Goal: Task Accomplishment & Management: Manage account settings

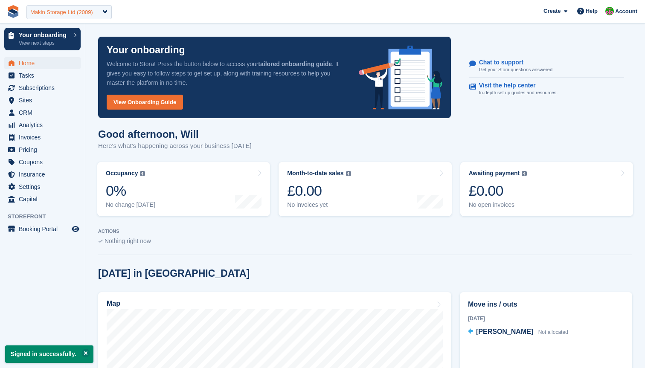
click at [73, 9] on div "Makin Storage Ltd (2009)" at bounding box center [61, 12] width 63 height 9
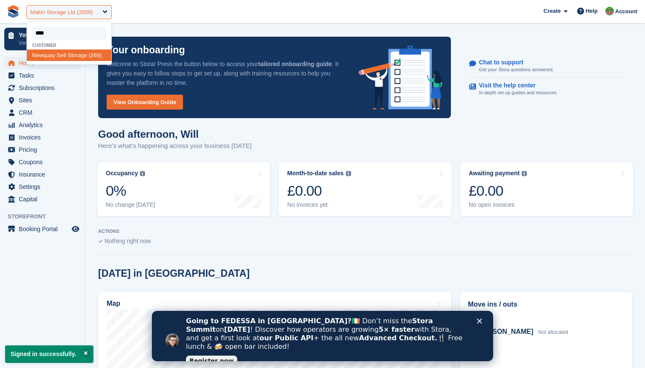
type input "*****"
select select "***"
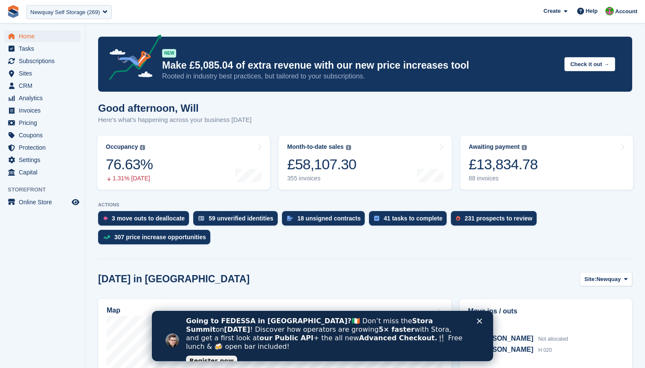
click at [417, 256] on div at bounding box center [365, 258] width 534 height 4
click at [43, 63] on span "Subscriptions" at bounding box center [44, 61] width 51 height 12
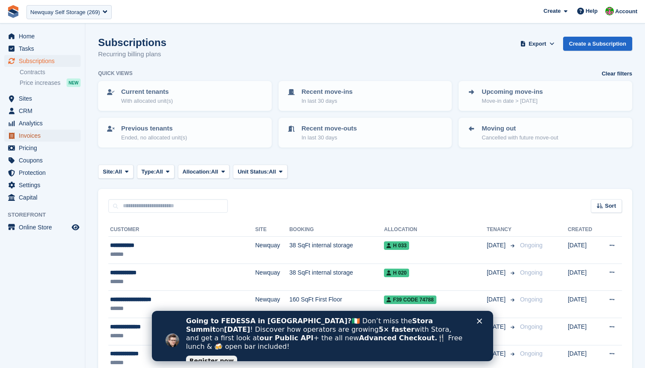
click at [32, 131] on span "Invoices" at bounding box center [44, 136] width 51 height 12
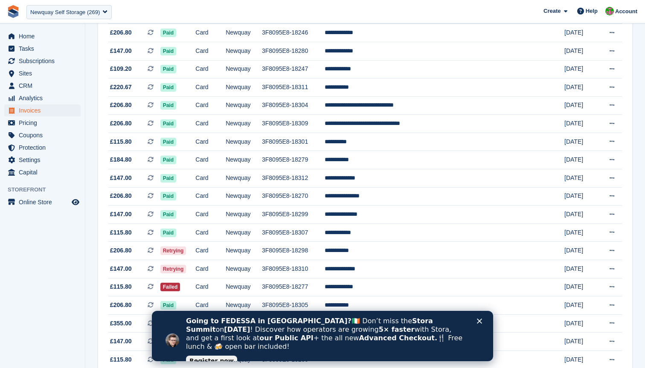
scroll to position [726, 0]
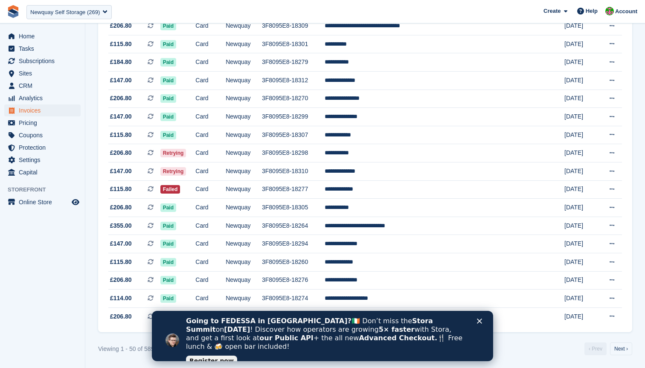
click at [479, 321] on polygon "Close" at bounding box center [479, 321] width 5 height 5
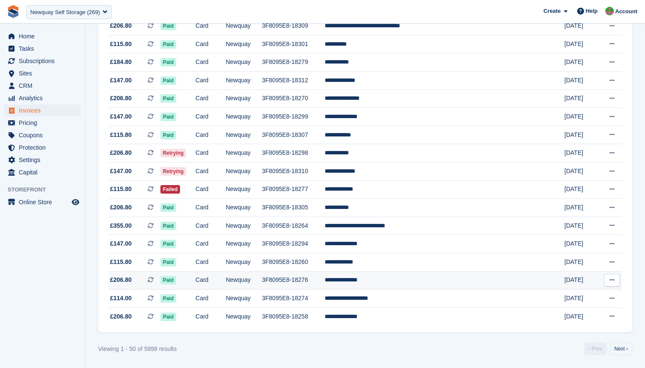
scroll to position [725, 0]
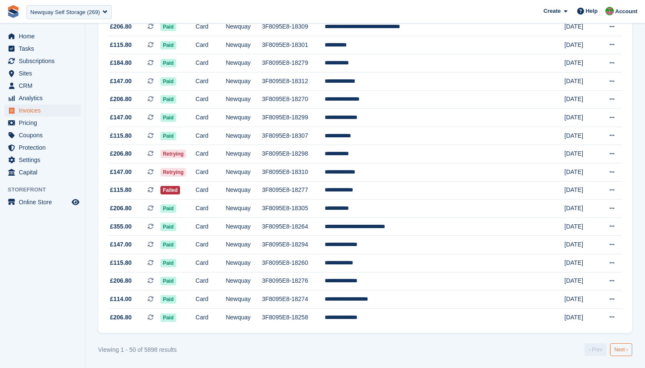
click at [622, 349] on link "Next ›" at bounding box center [621, 350] width 22 height 13
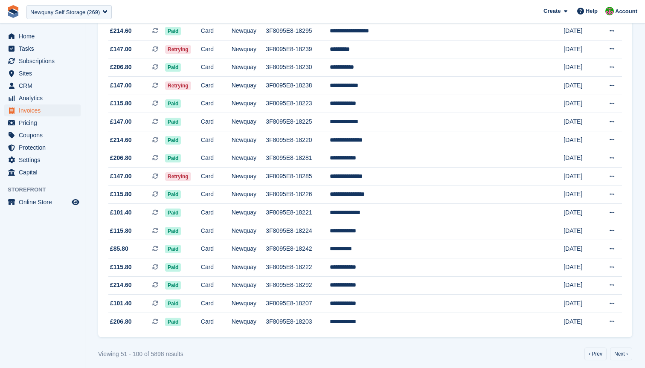
scroll to position [726, 0]
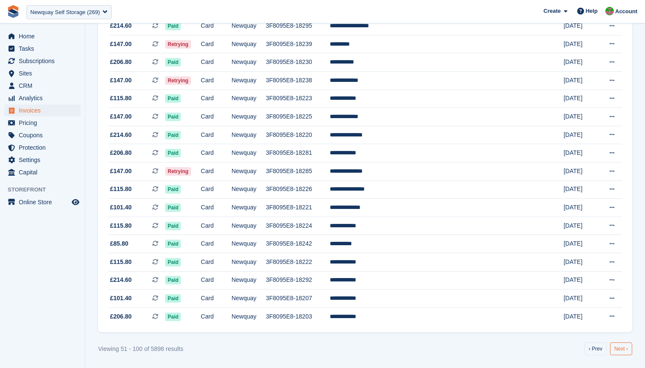
click at [623, 352] on link "Next ›" at bounding box center [621, 349] width 22 height 13
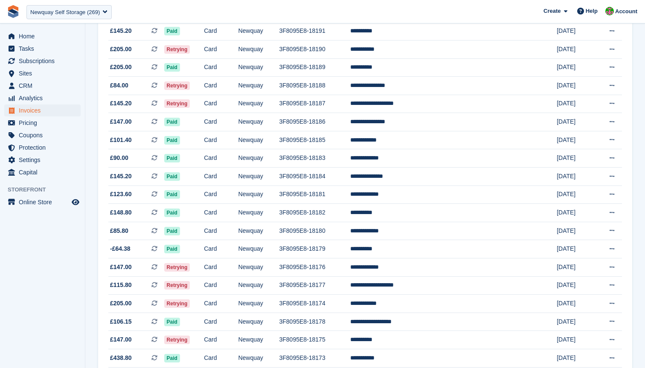
scroll to position [726, 0]
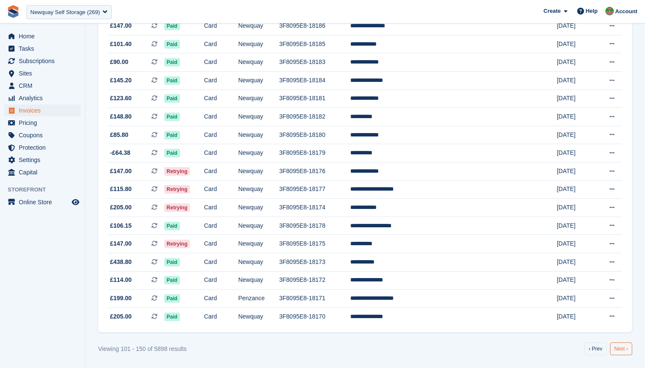
click at [620, 345] on link "Next ›" at bounding box center [621, 349] width 22 height 13
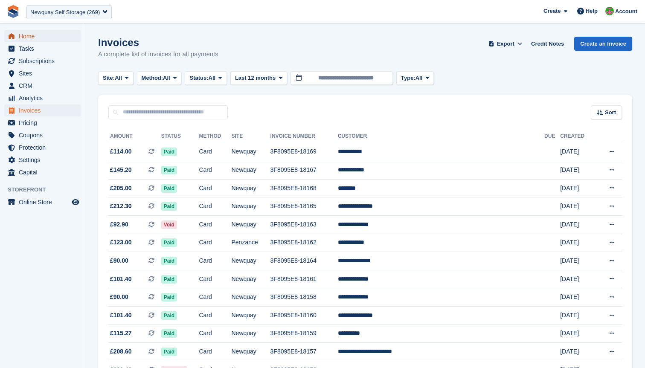
click at [31, 38] on span "Home" at bounding box center [44, 36] width 51 height 12
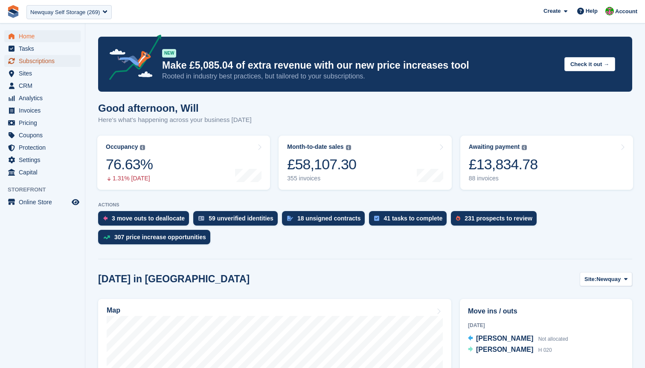
click at [39, 64] on span "Subscriptions" at bounding box center [44, 61] width 51 height 12
click at [42, 71] on span "Sites" at bounding box center [44, 73] width 51 height 12
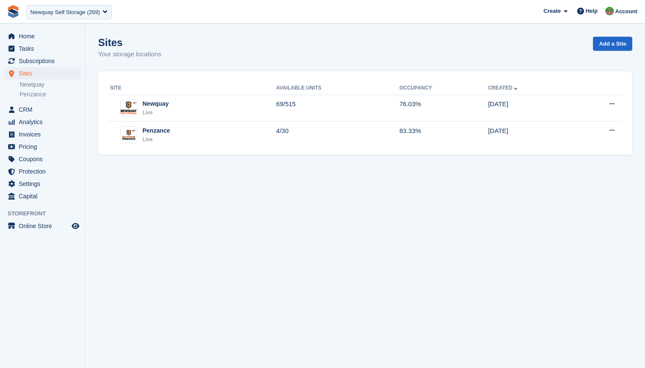
click at [261, 214] on section "Sites Your storage locations Add a Site Site Available Units Occupancy Created …" at bounding box center [365, 184] width 560 height 368
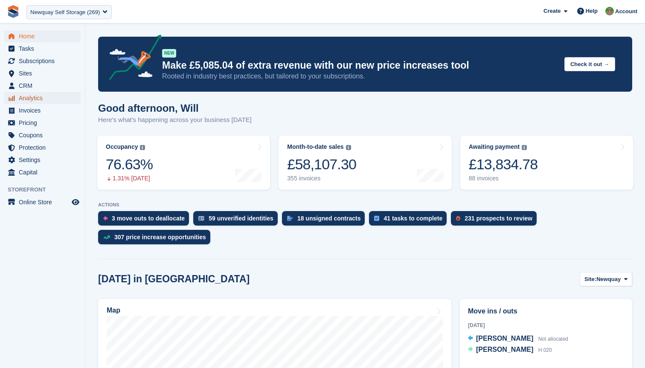
click at [44, 93] on span "Analytics" at bounding box center [44, 98] width 51 height 12
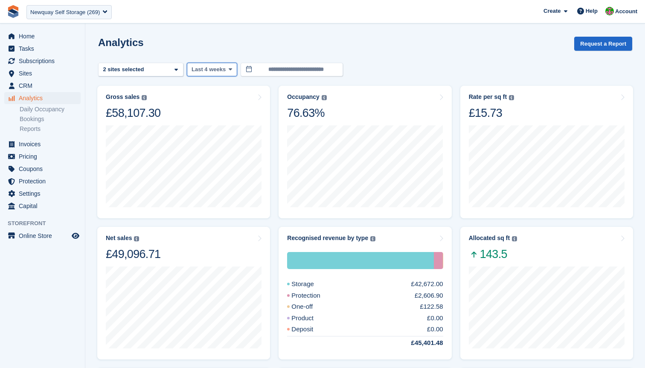
click at [214, 71] on span "Last 4 weeks" at bounding box center [209, 69] width 34 height 9
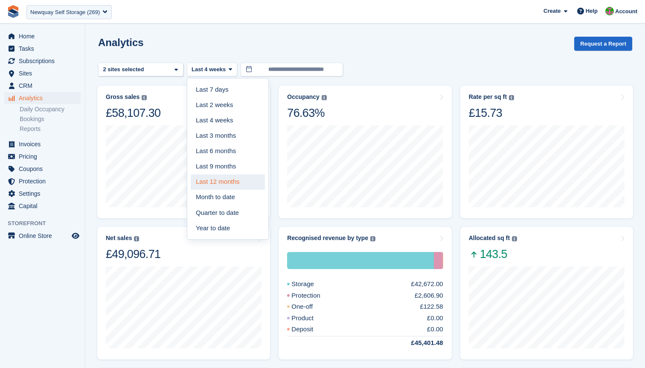
click at [225, 180] on link "Last 12 months" at bounding box center [228, 182] width 74 height 15
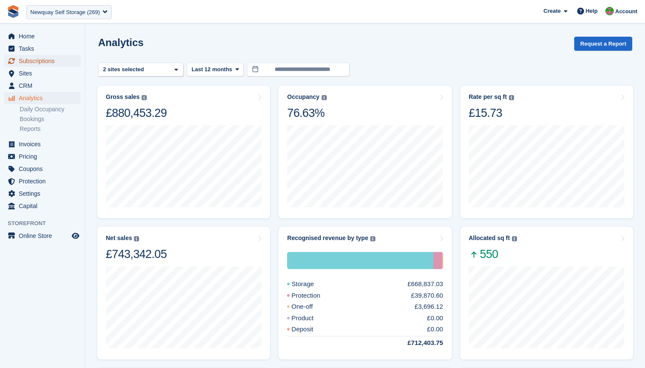
click at [25, 62] on span "Subscriptions" at bounding box center [44, 61] width 51 height 12
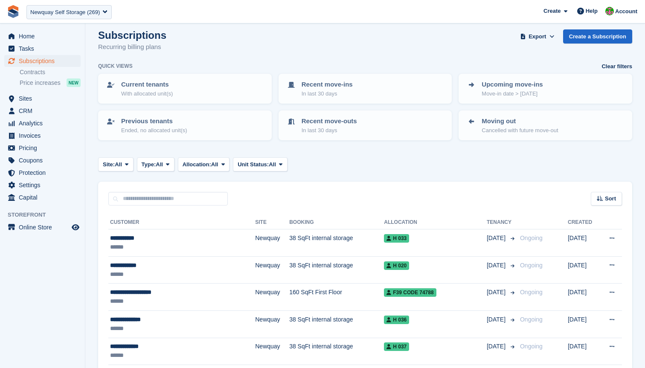
scroll to position [8, 0]
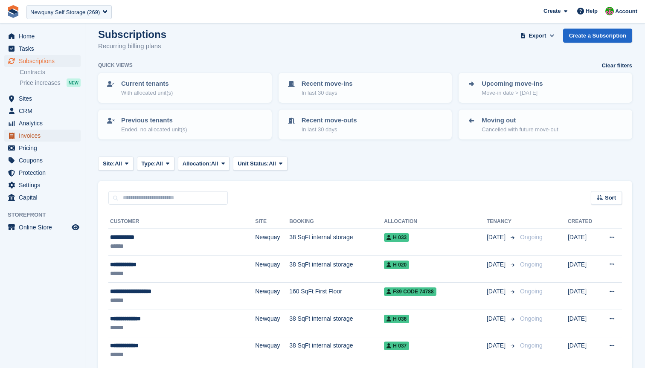
click at [28, 138] on span "Invoices" at bounding box center [44, 136] width 51 height 12
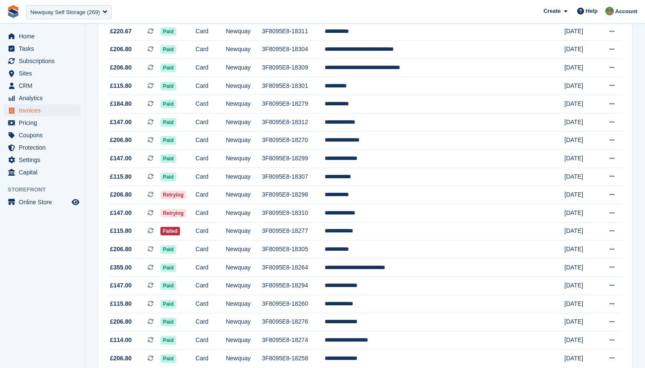
scroll to position [726, 0]
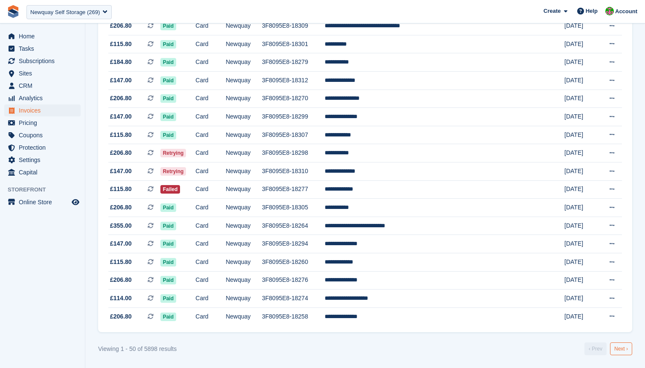
click at [623, 350] on link "Next ›" at bounding box center [621, 349] width 22 height 13
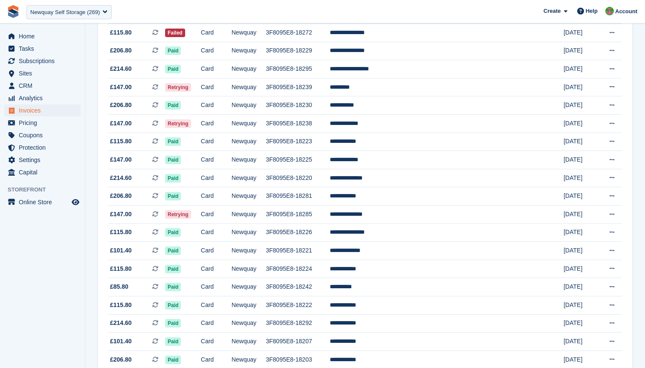
scroll to position [726, 0]
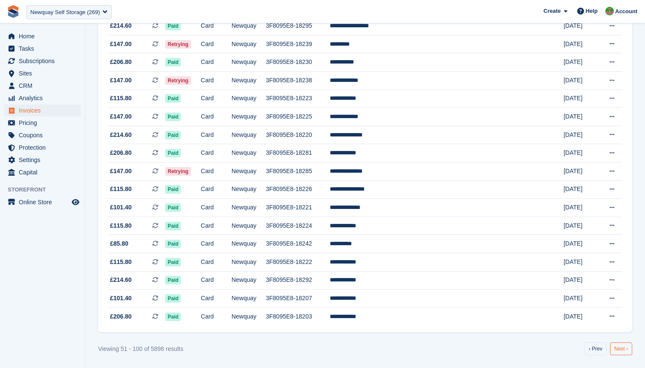
click at [617, 352] on link "Next ›" at bounding box center [621, 349] width 22 height 13
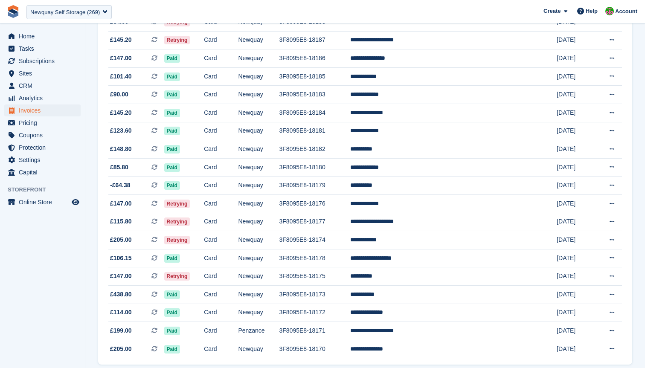
scroll to position [726, 0]
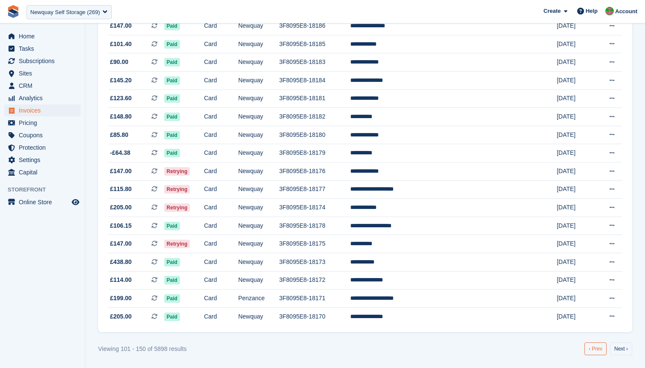
click at [592, 348] on link "‹ Prev" at bounding box center [596, 349] width 22 height 13
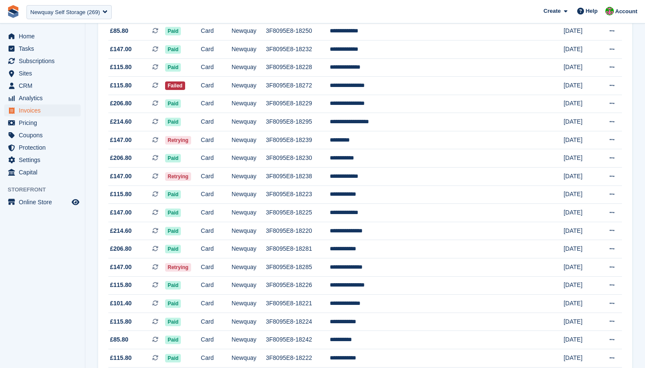
scroll to position [644, 0]
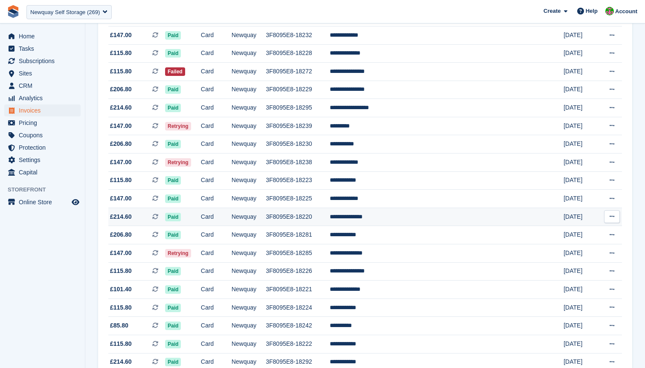
click at [401, 222] on td "**********" at bounding box center [439, 217] width 219 height 18
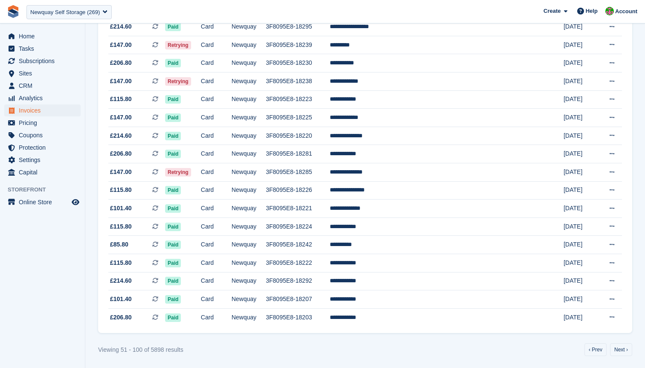
scroll to position [726, 0]
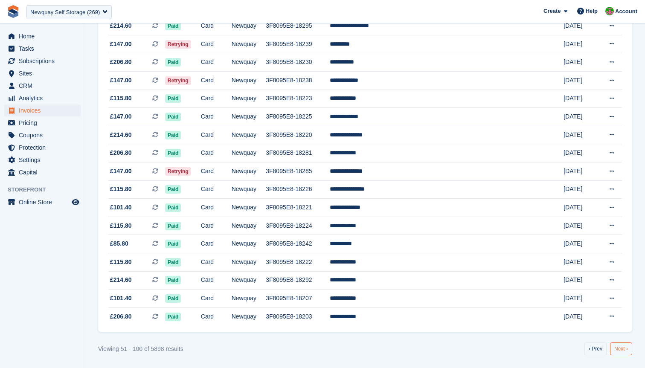
click at [620, 347] on link "Next ›" at bounding box center [621, 349] width 22 height 13
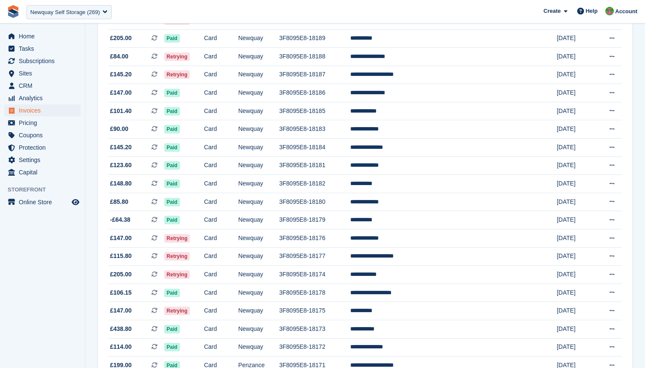
scroll to position [726, 0]
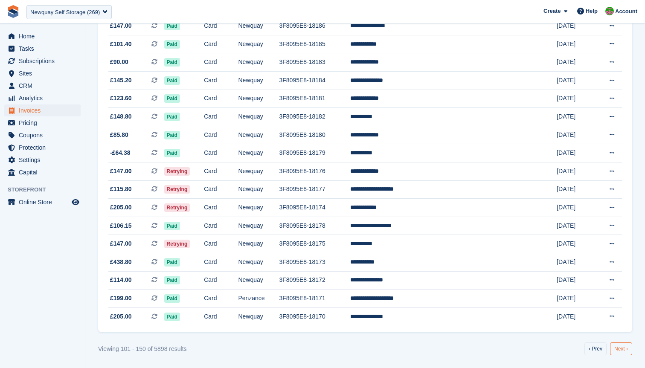
click at [624, 353] on link "Next ›" at bounding box center [621, 349] width 22 height 13
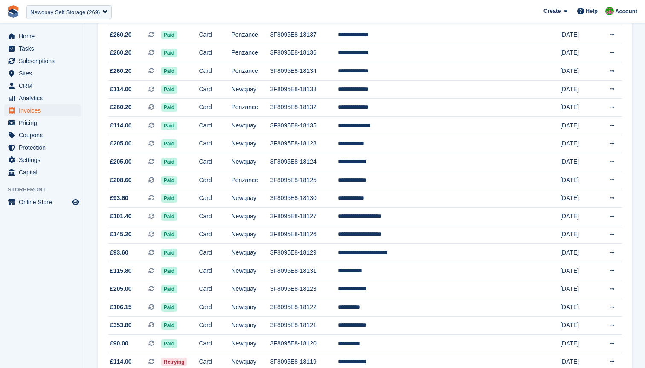
scroll to position [726, 0]
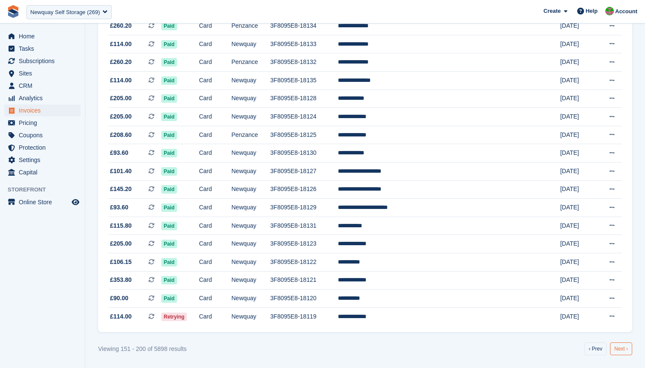
click at [626, 350] on link "Next ›" at bounding box center [621, 349] width 22 height 13
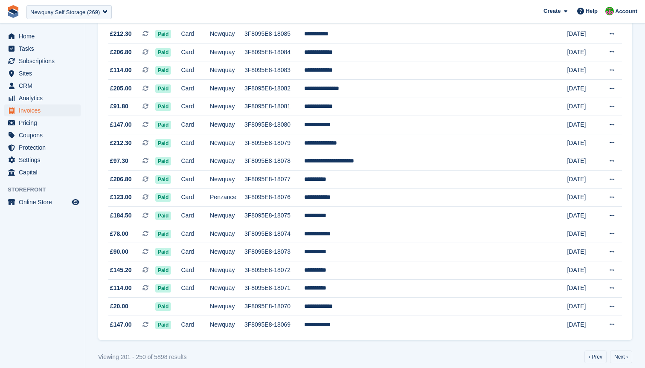
scroll to position [726, 0]
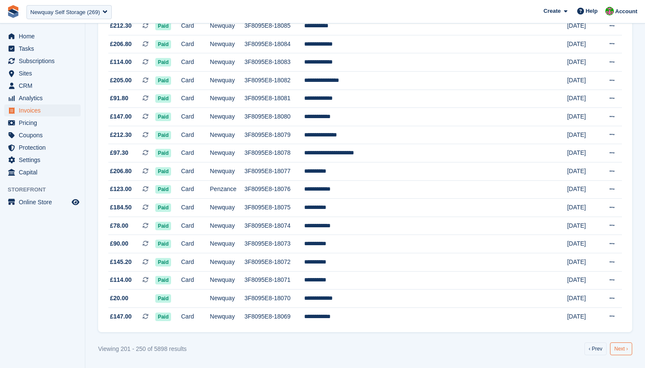
click at [623, 350] on link "Next ›" at bounding box center [621, 349] width 22 height 13
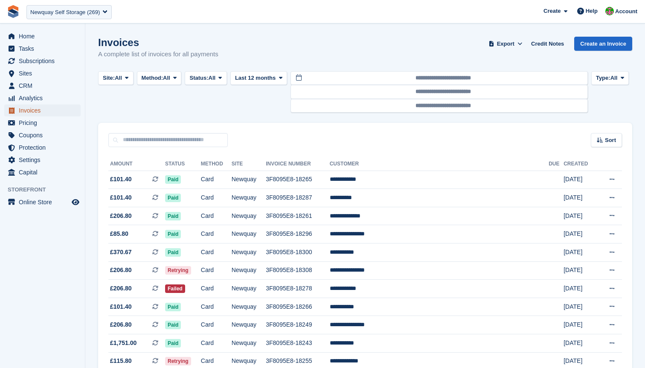
click at [40, 110] on span "Invoices" at bounding box center [44, 111] width 51 height 12
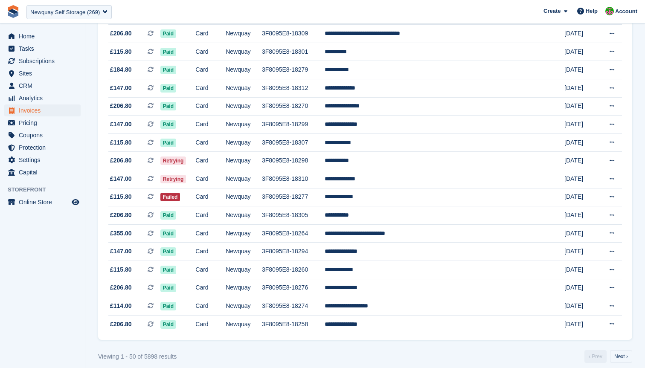
scroll to position [726, 0]
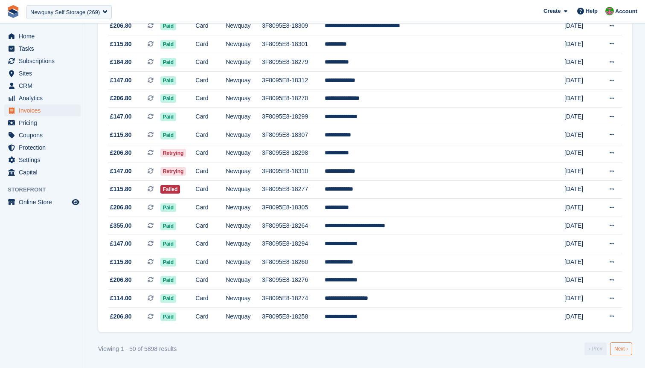
click at [618, 347] on link "Next ›" at bounding box center [621, 349] width 22 height 13
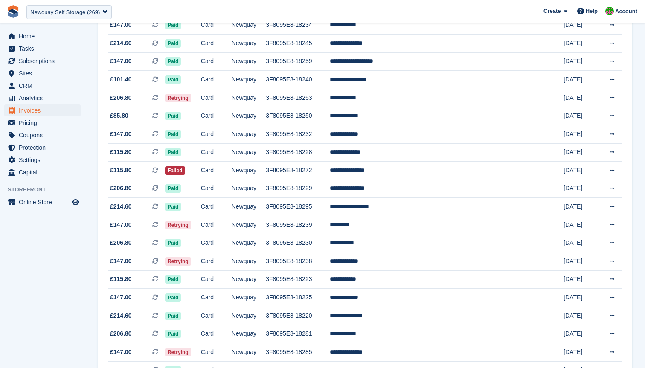
scroll to position [726, 0]
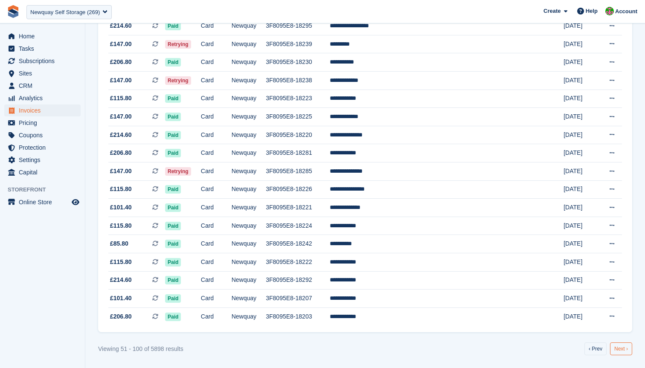
click at [628, 350] on link "Next ›" at bounding box center [621, 349] width 22 height 13
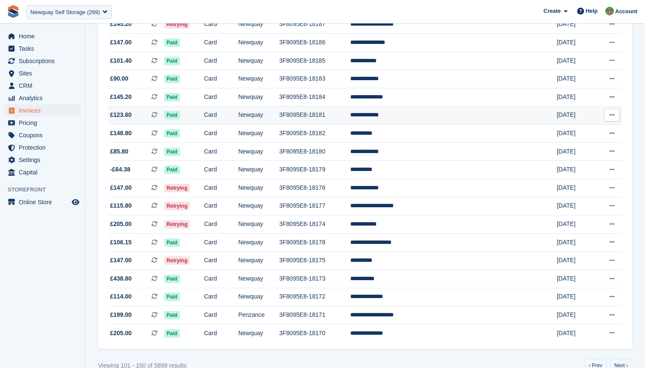
scroll to position [726, 0]
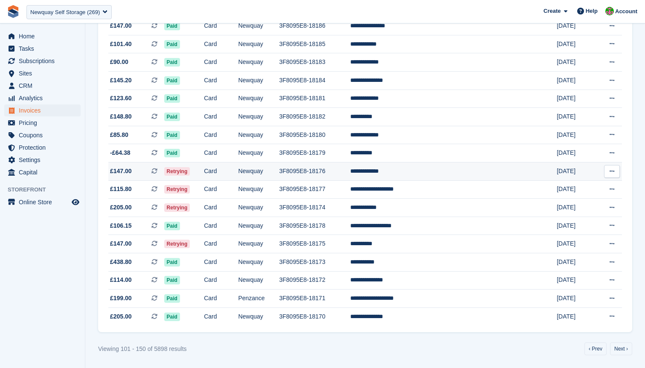
click at [204, 178] on td "Retrying" at bounding box center [184, 172] width 40 height 18
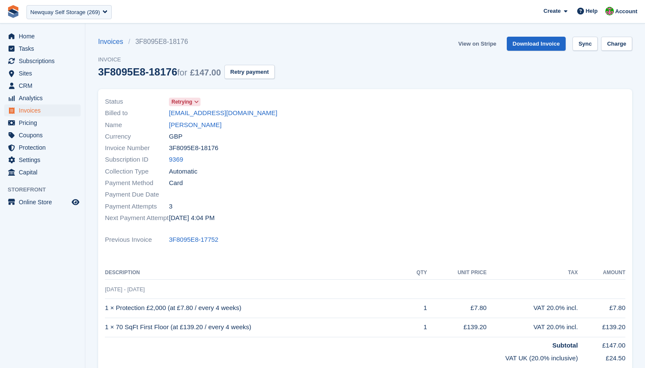
click at [478, 43] on link "View on Stripe" at bounding box center [477, 44] width 45 height 14
click at [475, 46] on link "View on Stripe" at bounding box center [477, 44] width 45 height 14
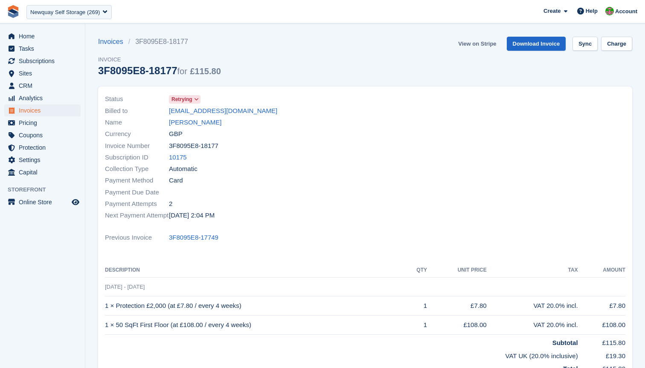
click at [469, 39] on link "View on Stripe" at bounding box center [477, 44] width 45 height 14
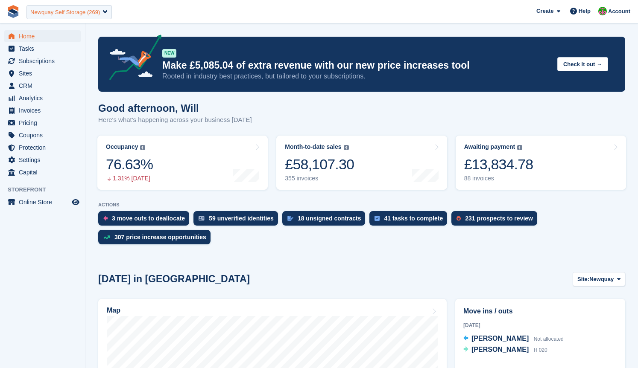
click at [87, 16] on div "Newquay Self Storage (269)" at bounding box center [65, 12] width 70 height 9
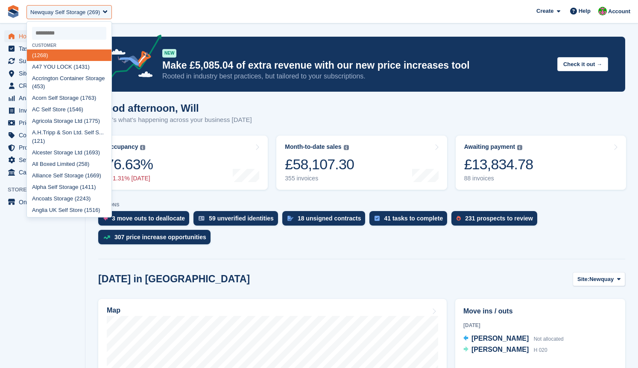
click at [304, 19] on span "**********" at bounding box center [319, 11] width 638 height 23
